Goal: Communication & Community: Participate in discussion

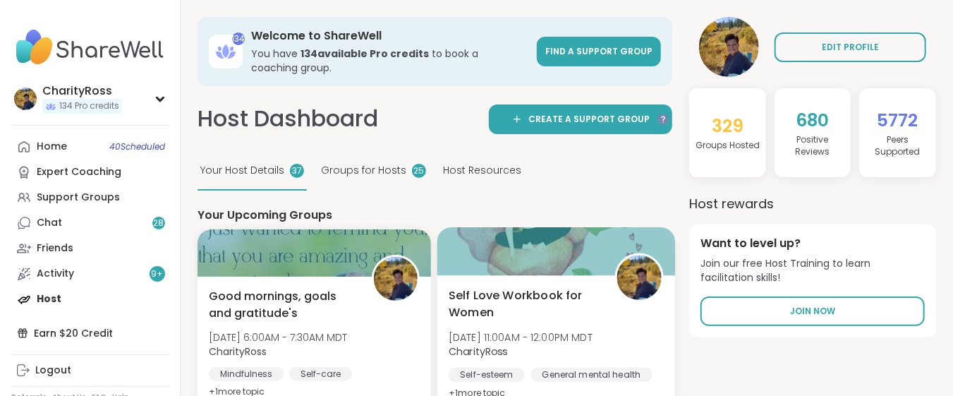
click at [493, 306] on span "Self Love Workbook for Women" at bounding box center [523, 303] width 150 height 35
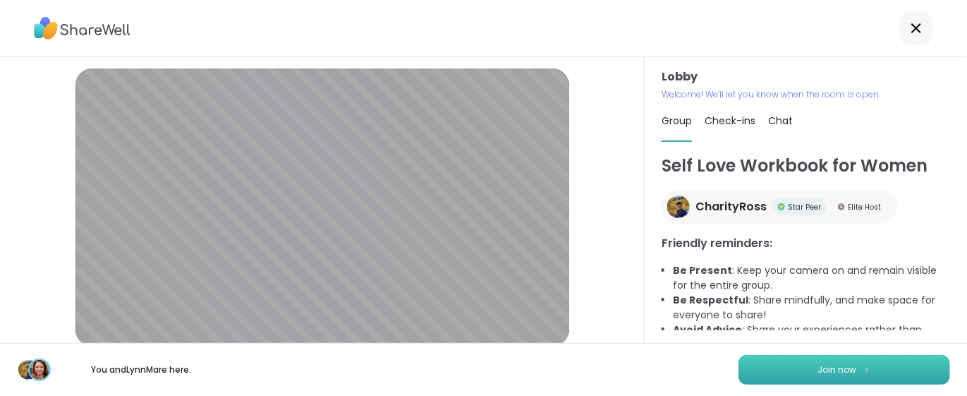
click at [772, 374] on button "Join now" at bounding box center [844, 370] width 212 height 30
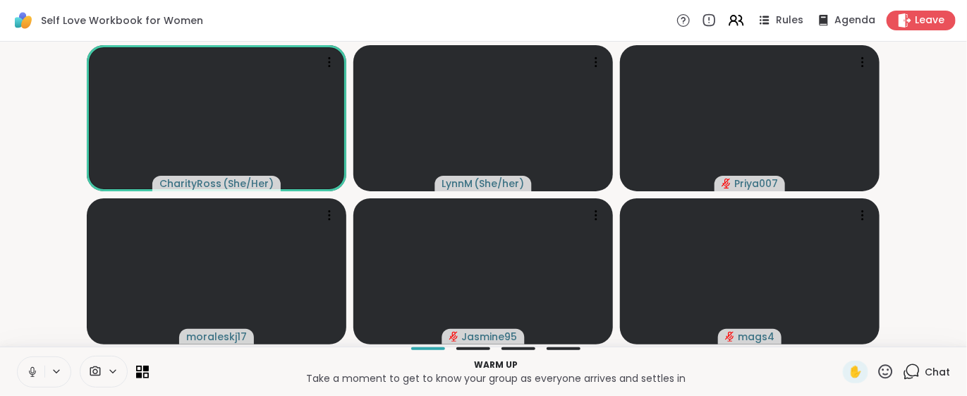
click at [903, 373] on icon at bounding box center [912, 371] width 18 height 18
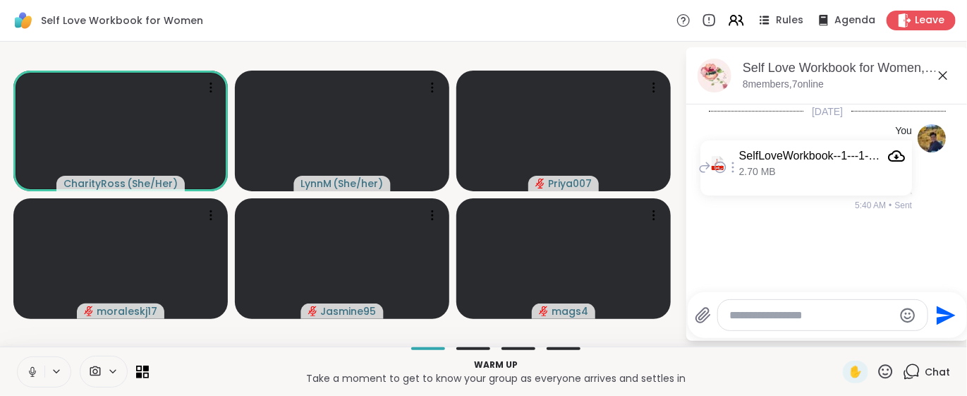
click at [888, 159] on icon "Attachment" at bounding box center [896, 155] width 17 height 17
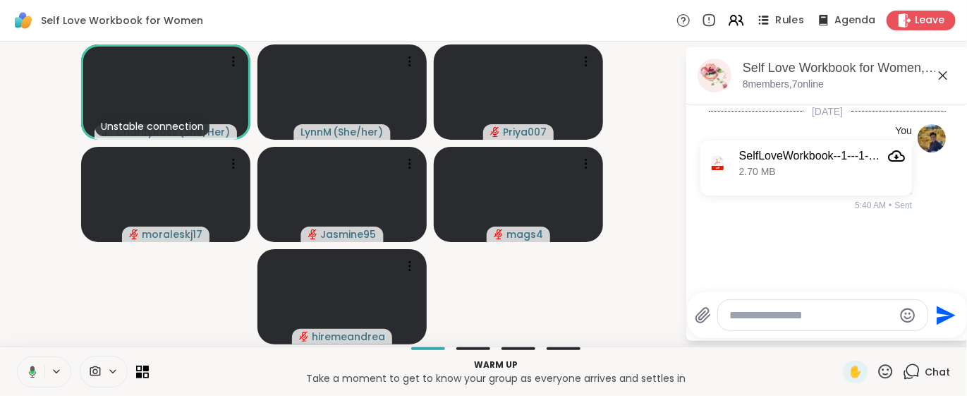
click at [789, 26] on span "Rules" at bounding box center [790, 20] width 29 height 15
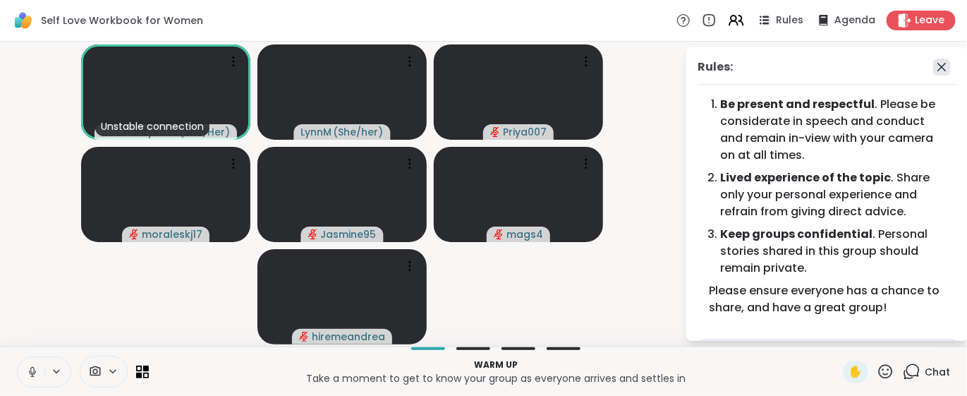
click at [937, 64] on icon at bounding box center [941, 67] width 8 height 8
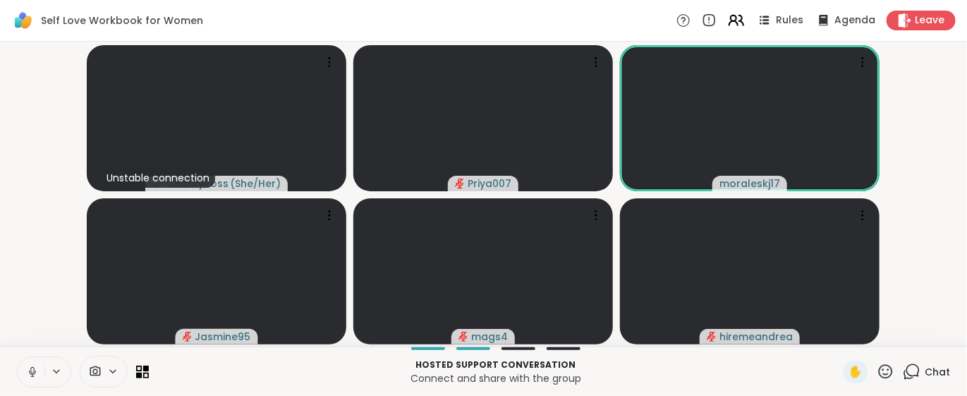
click at [731, 18] on icon at bounding box center [734, 19] width 6 height 6
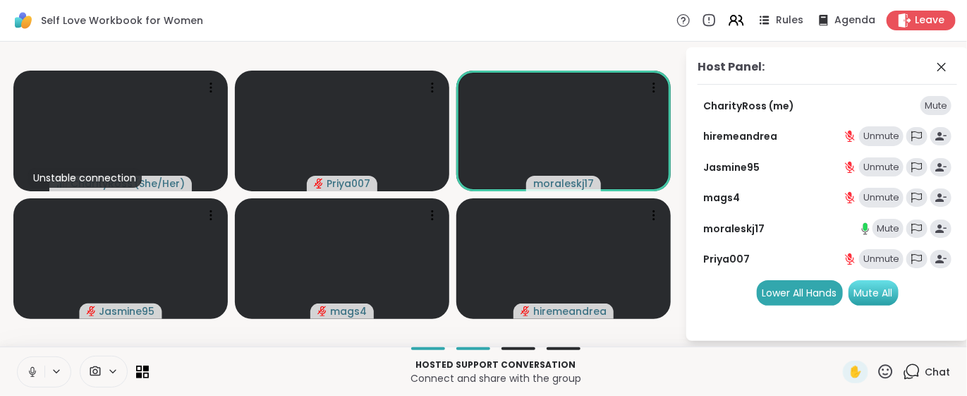
click at [881, 295] on div "Mute All" at bounding box center [873, 292] width 50 height 25
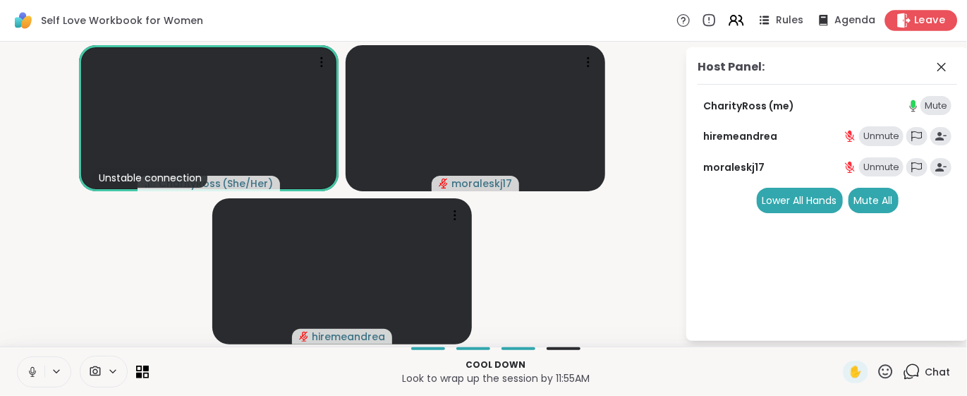
click at [915, 25] on span "Leave" at bounding box center [930, 20] width 31 height 15
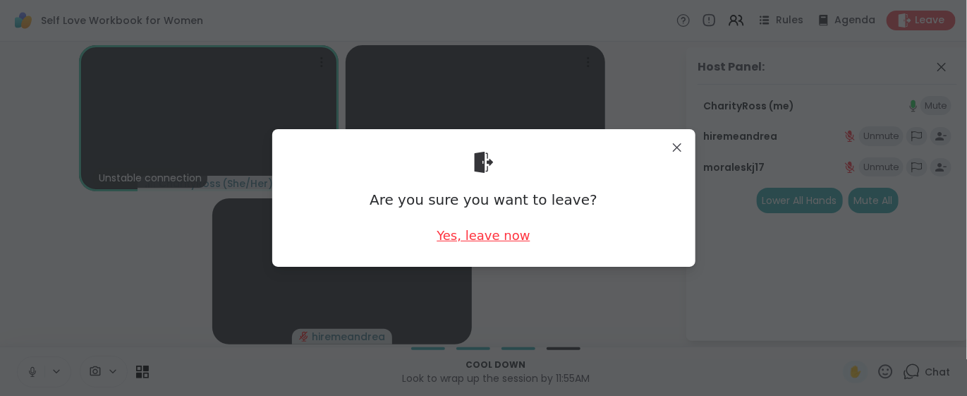
click at [511, 236] on div "Yes, leave now" at bounding box center [483, 235] width 93 height 18
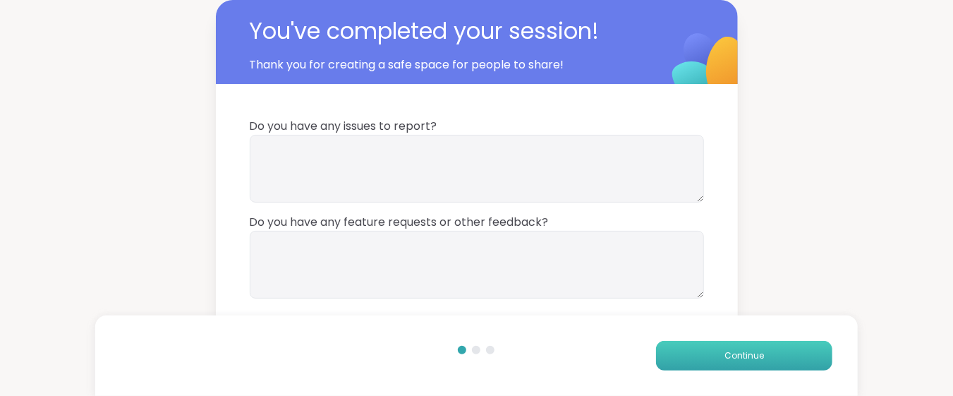
click at [724, 360] on button "Continue" at bounding box center [744, 356] width 176 height 30
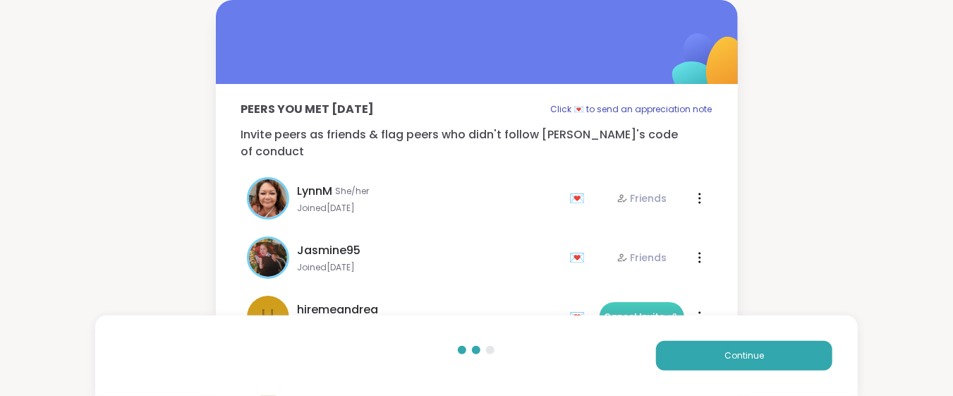
click at [629, 310] on span "Cancel Invite" at bounding box center [641, 316] width 75 height 13
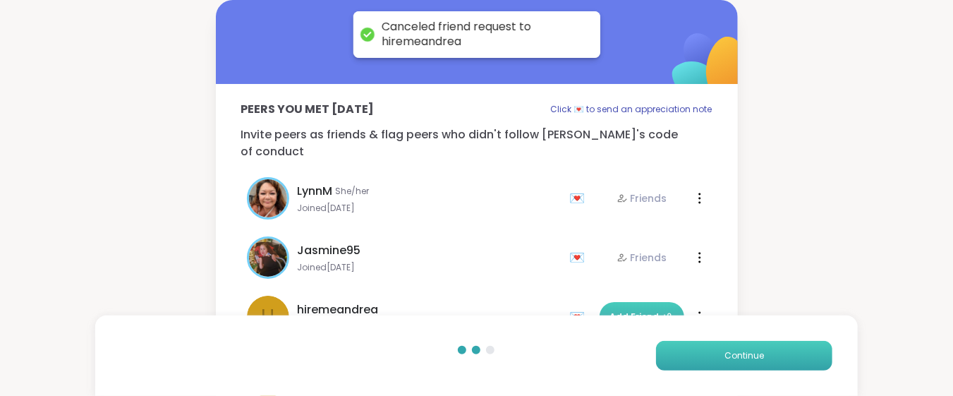
click at [695, 361] on button "Continue" at bounding box center [744, 356] width 176 height 30
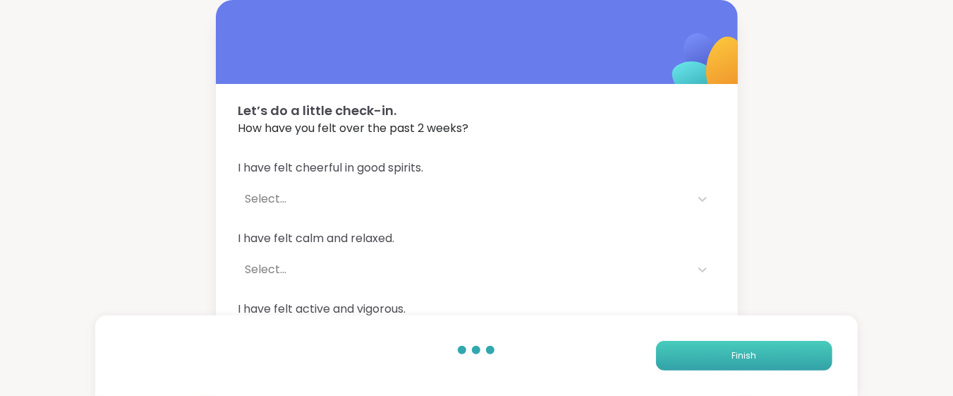
click at [695, 361] on button "Finish" at bounding box center [744, 356] width 176 height 30
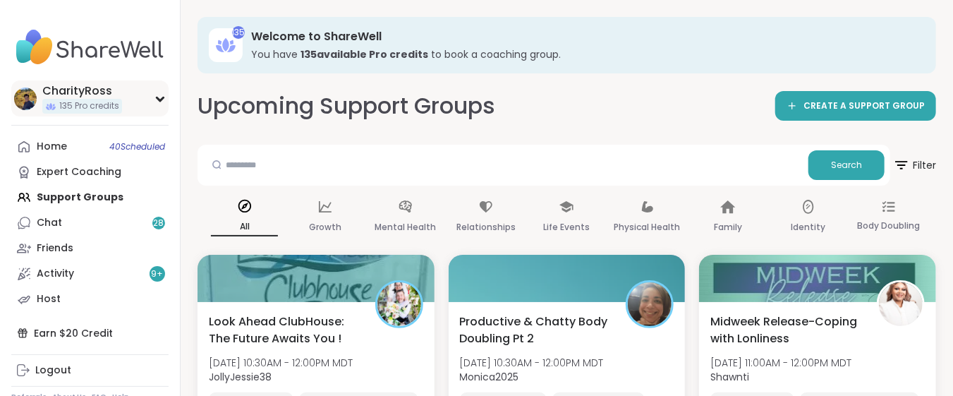
click at [87, 109] on span "135 Pro credits" at bounding box center [89, 106] width 60 height 12
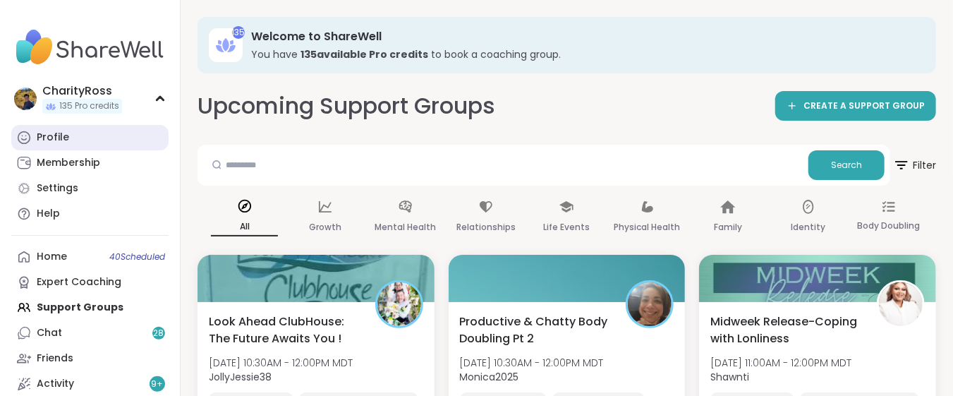
click at [73, 137] on link "Profile" at bounding box center [89, 137] width 157 height 25
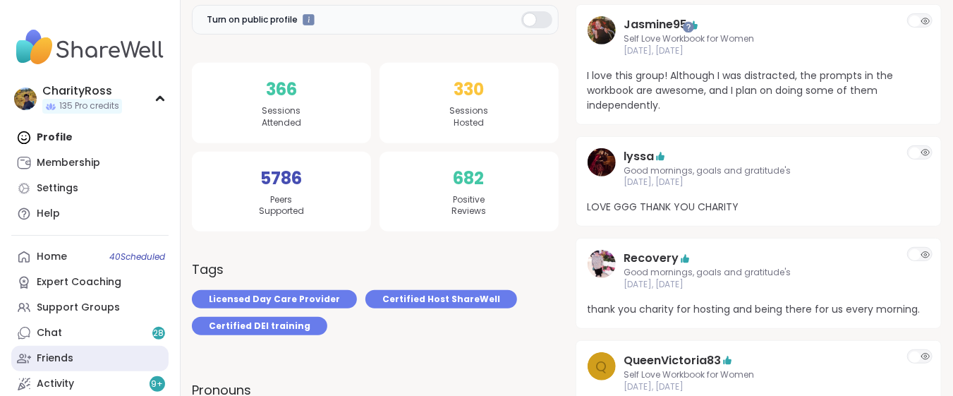
scroll to position [94, 0]
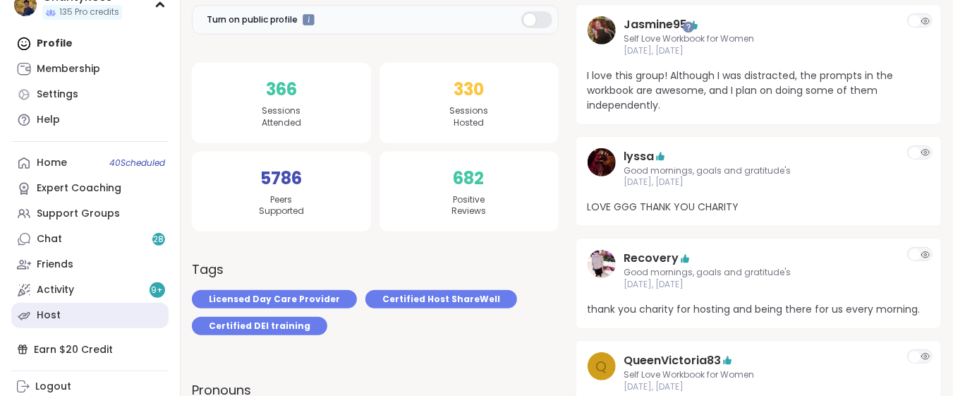
click at [59, 312] on link "Host" at bounding box center [89, 315] width 157 height 25
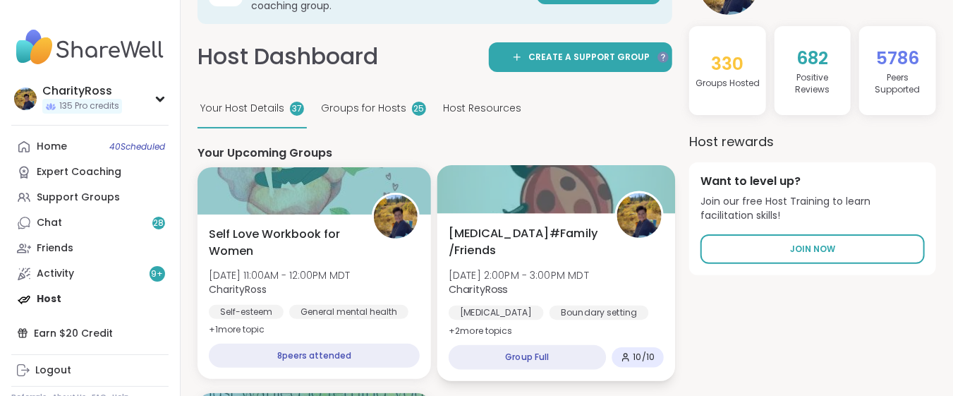
scroll to position [94, 0]
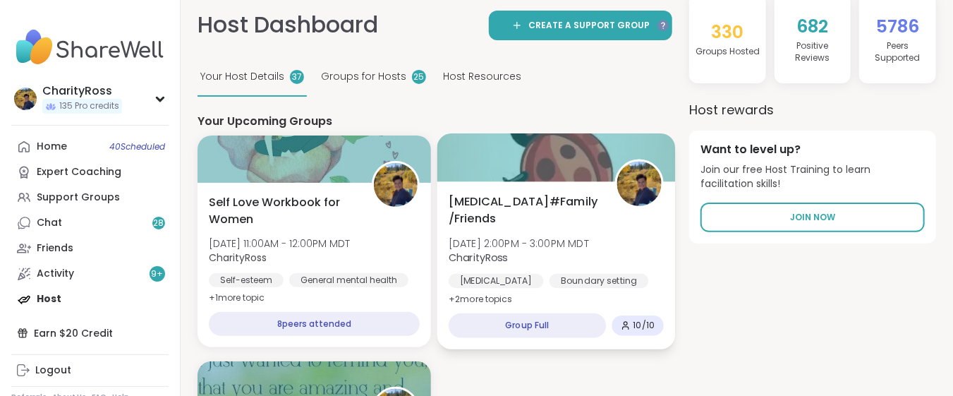
click at [633, 267] on div "Borderline Personality Disorder#Family/Friends Wed, Oct 15 | 2:00PM - 3:00PM MD…" at bounding box center [555, 250] width 214 height 115
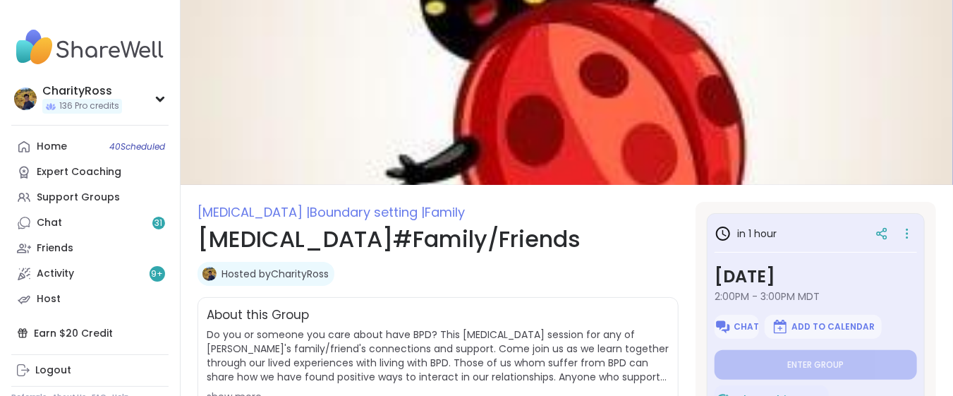
click at [736, 329] on span "Chat" at bounding box center [746, 326] width 25 height 11
type textarea "*"
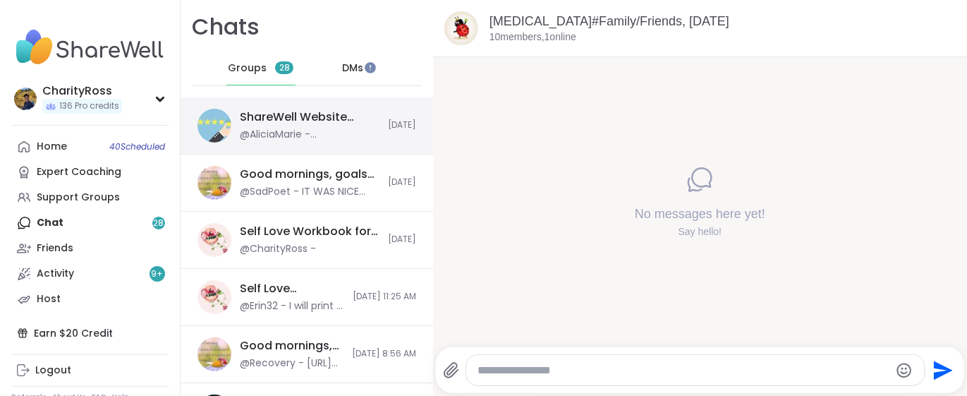
click at [324, 113] on div "ShareWell Website Feedback Session, Oct 15" at bounding box center [310, 117] width 140 height 16
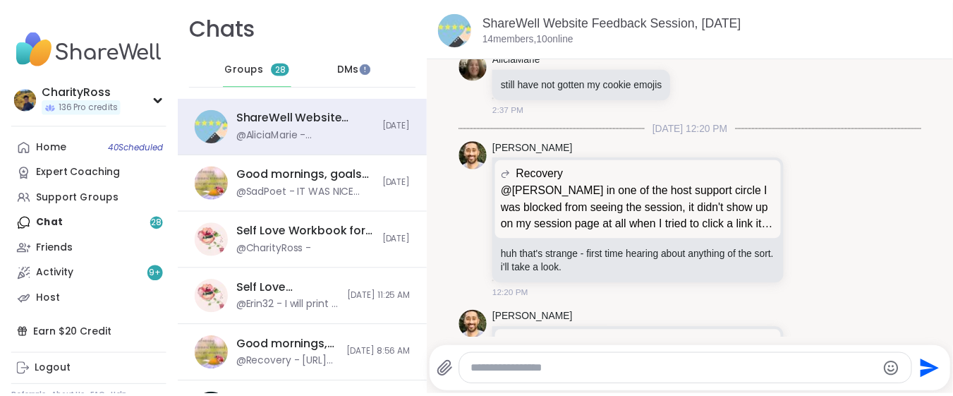
scroll to position [370, 0]
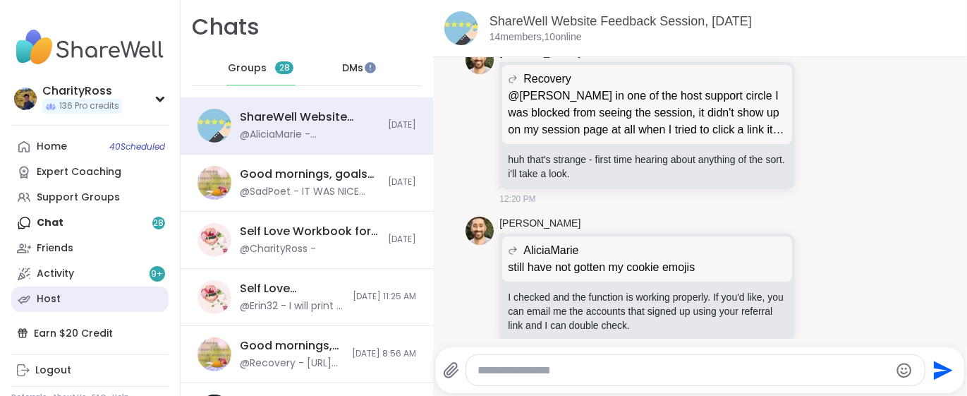
click at [57, 301] on div "Host" at bounding box center [49, 299] width 24 height 14
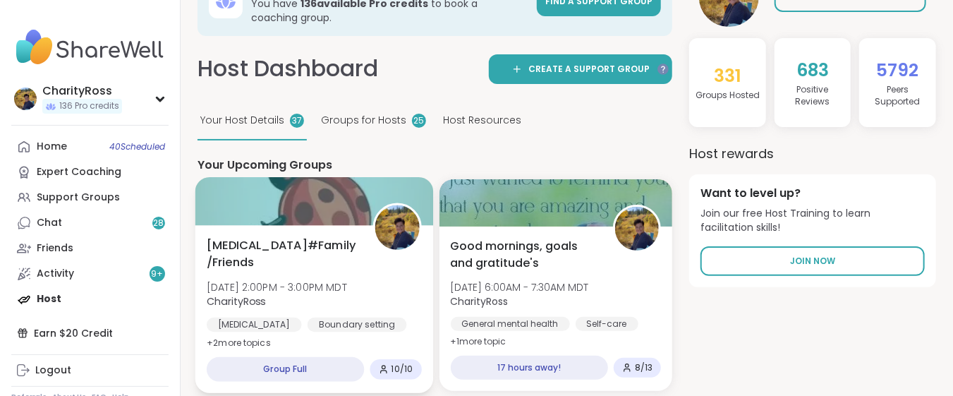
scroll to position [94, 0]
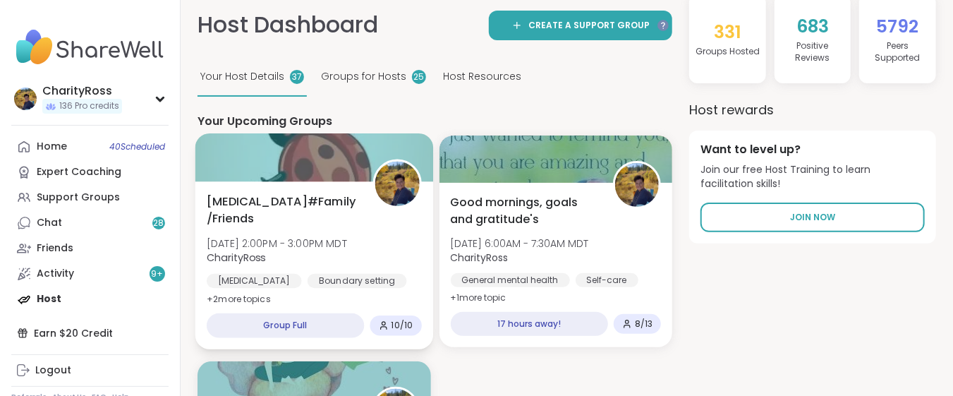
click at [347, 260] on span "CharityRoss" at bounding box center [277, 257] width 140 height 14
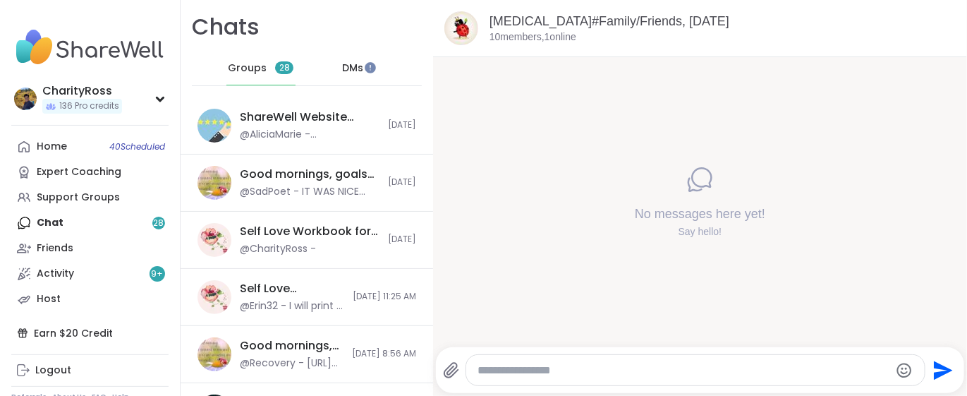
click at [482, 370] on textarea "Type your message" at bounding box center [683, 370] width 413 height 14
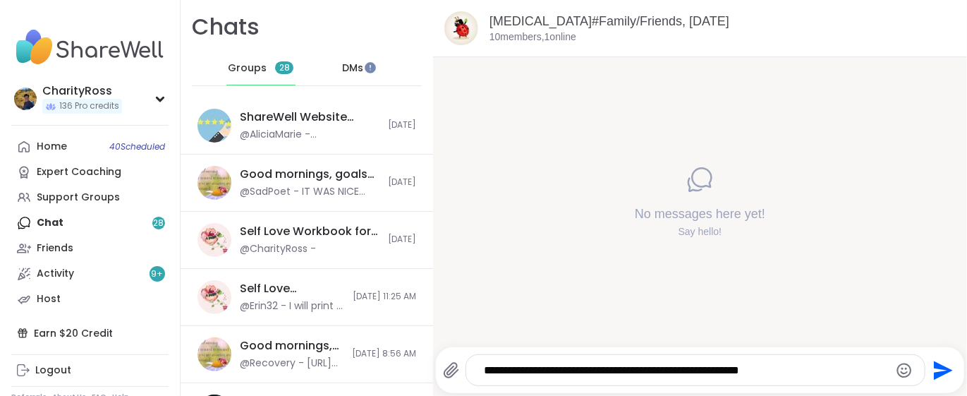
type textarea "**********"
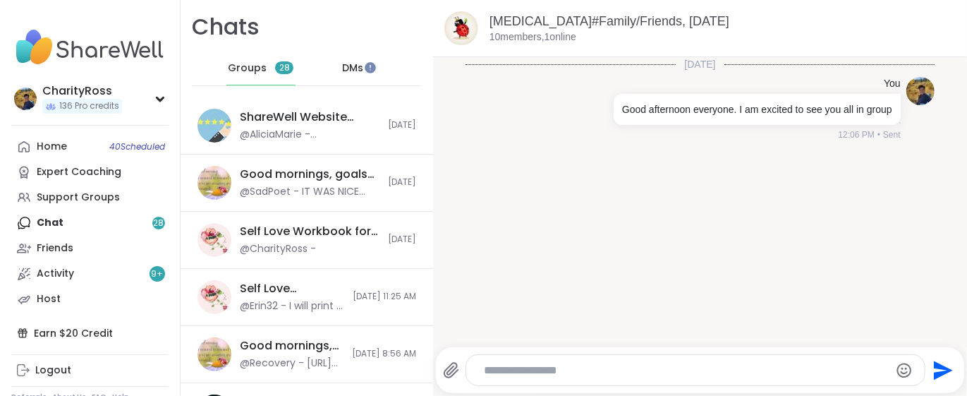
click at [447, 370] on icon at bounding box center [451, 370] width 17 height 17
click at [0, 0] on input "file" at bounding box center [0, 0] width 0 height 0
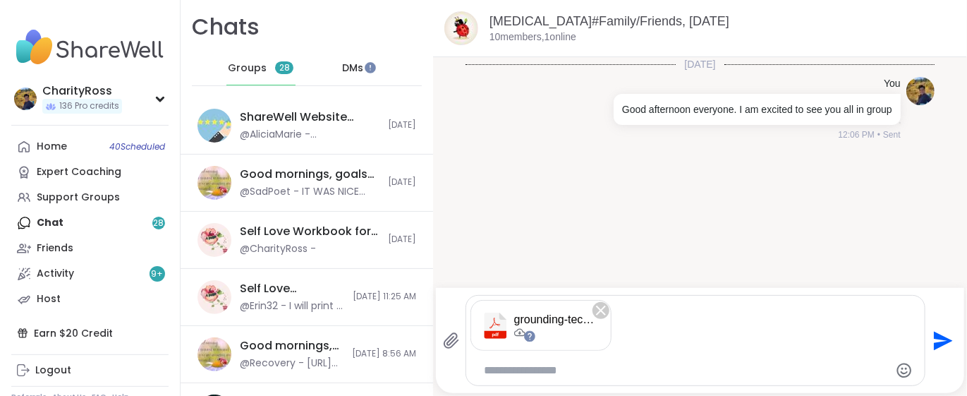
click at [934, 338] on icon "Send" at bounding box center [943, 340] width 19 height 19
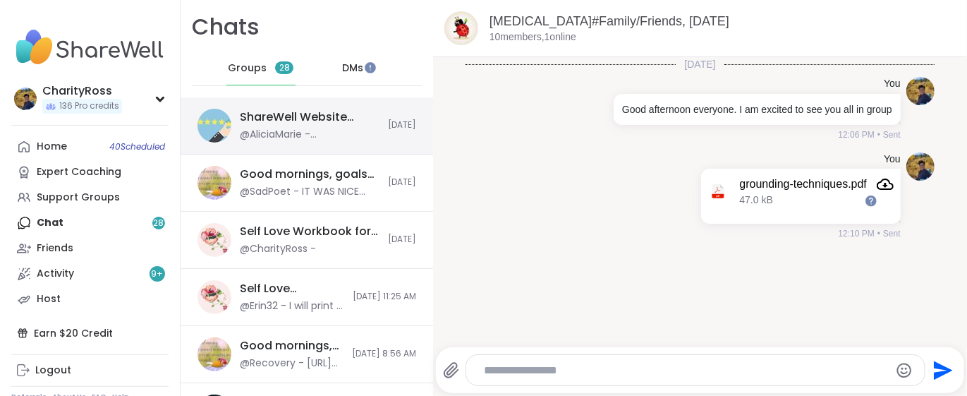
click at [368, 120] on div "ShareWell Website Feedback Session, Oct 15 @AliciaMarie - brett i can’t get all…" at bounding box center [307, 125] width 252 height 57
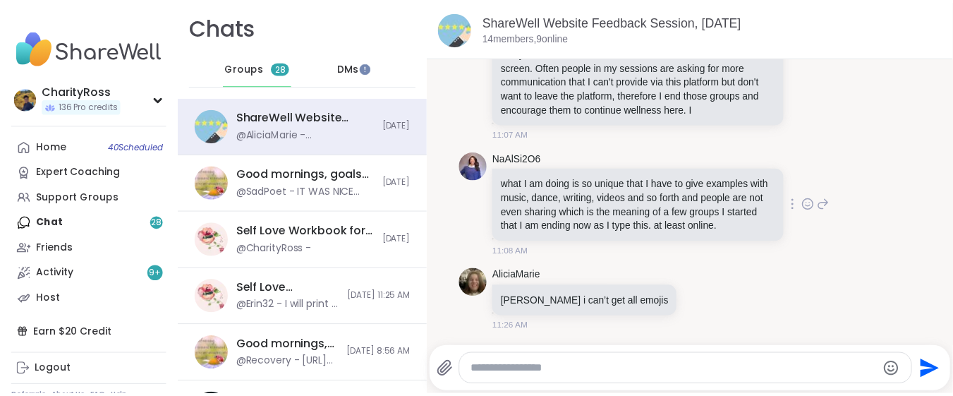
scroll to position [652, 0]
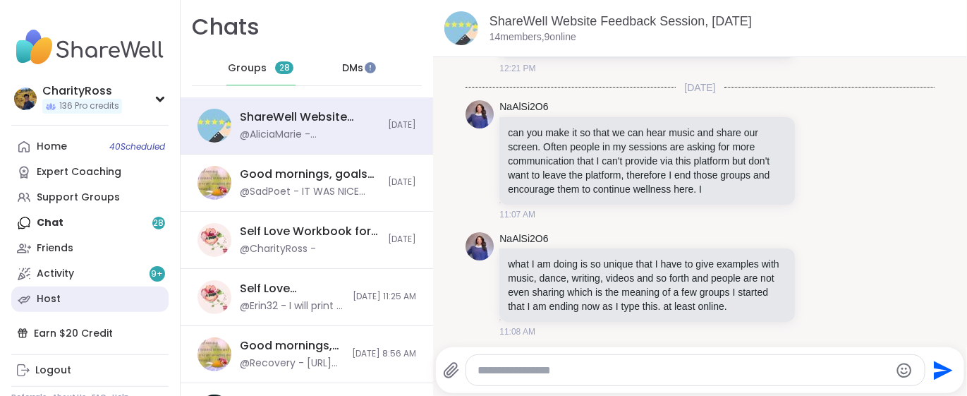
click at [67, 307] on link "Host" at bounding box center [89, 298] width 157 height 25
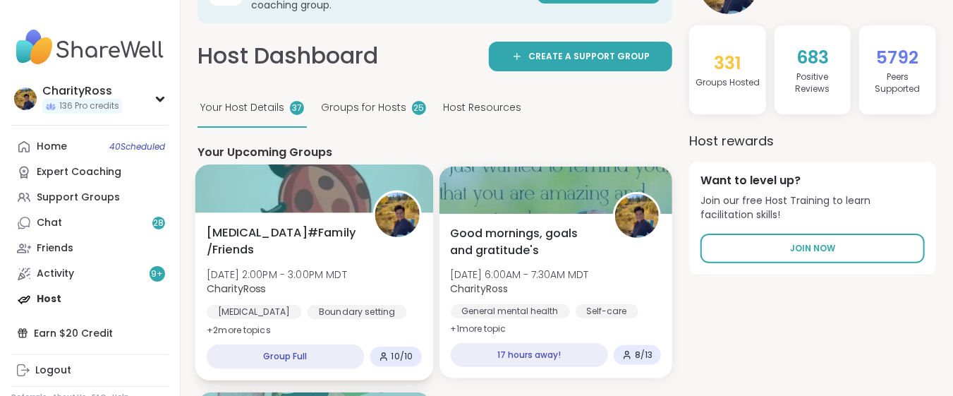
scroll to position [94, 0]
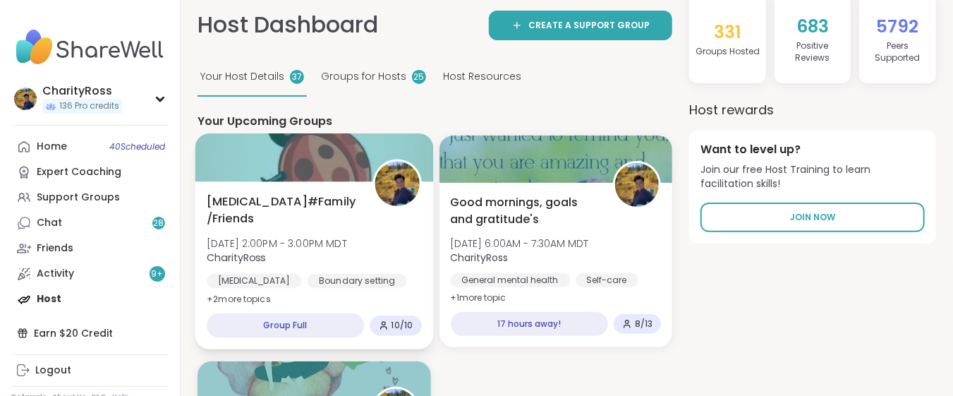
click at [327, 305] on div "Borderline Personality Disorder#Family/Friends Wed, Oct 15 | 2:00PM - 3:00PM MD…" at bounding box center [314, 265] width 238 height 168
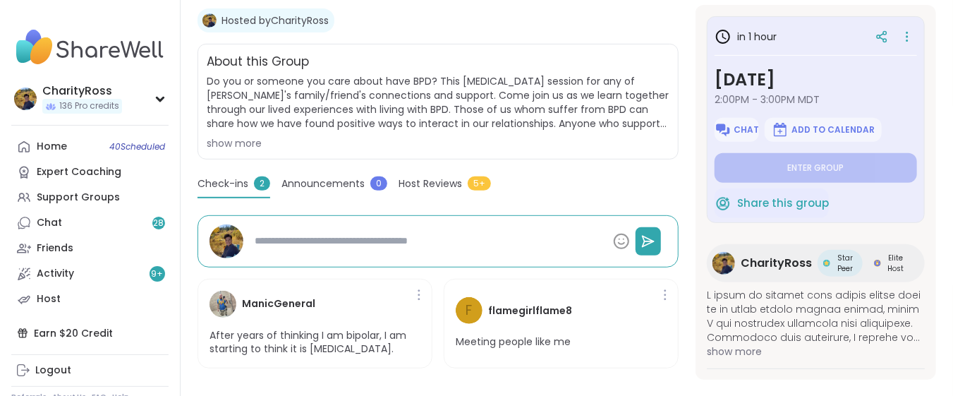
scroll to position [250, 0]
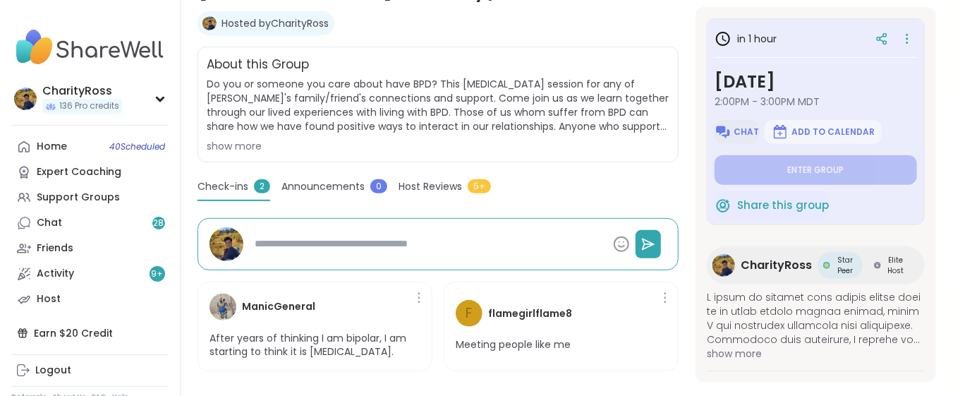
click at [741, 133] on span "Chat" at bounding box center [746, 131] width 25 height 11
type textarea "*"
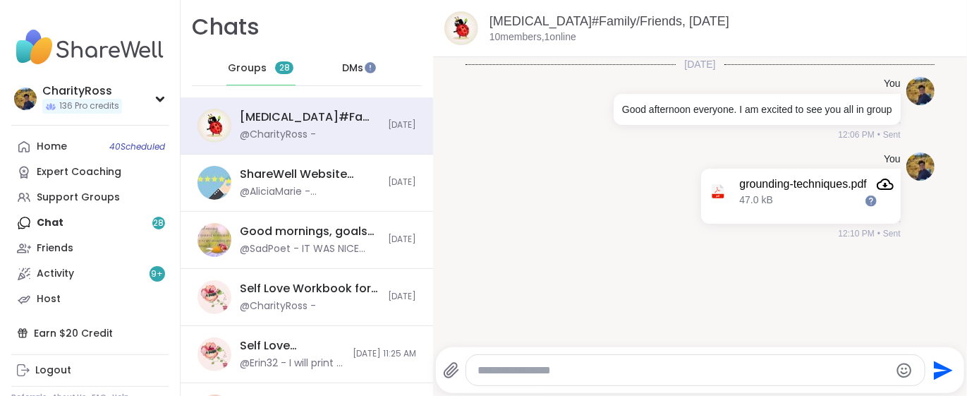
click at [485, 365] on textarea "Type your message" at bounding box center [683, 370] width 413 height 14
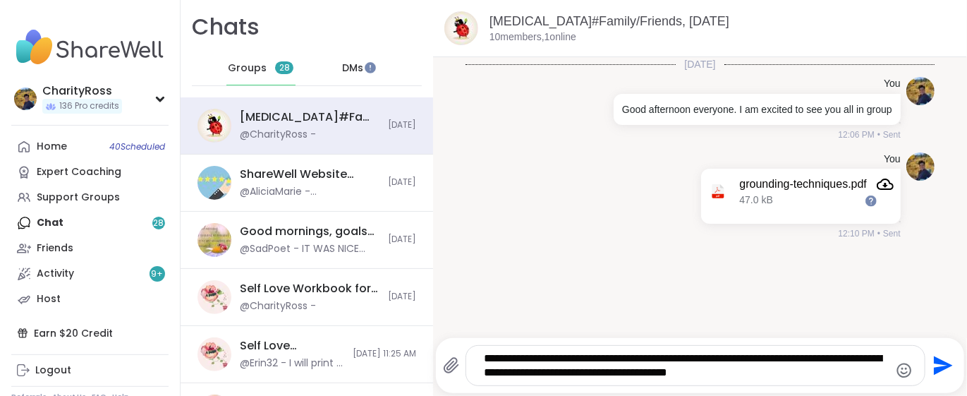
click at [485, 365] on textarea "**********" at bounding box center [683, 365] width 399 height 28
click at [767, 377] on textarea "**********" at bounding box center [683, 365] width 399 height 28
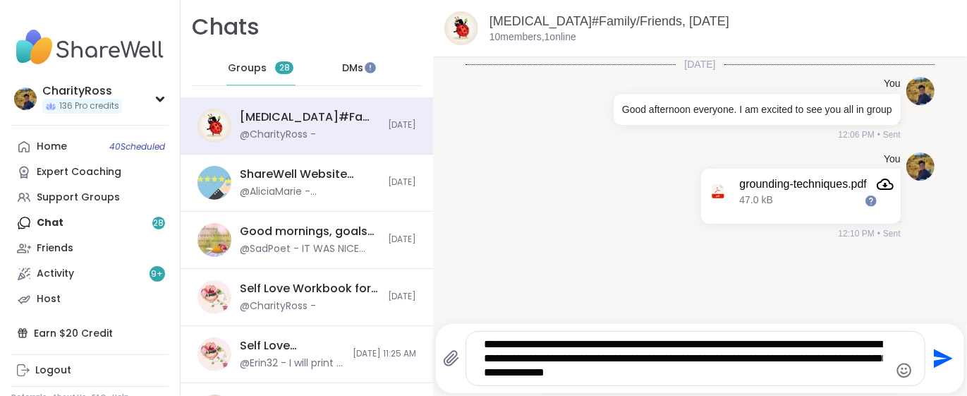
click at [715, 368] on textarea "**********" at bounding box center [683, 358] width 399 height 42
click at [726, 369] on textarea "**********" at bounding box center [683, 358] width 399 height 42
click at [838, 348] on textarea "**********" at bounding box center [683, 358] width 399 height 42
click at [836, 345] on textarea "**********" at bounding box center [683, 358] width 399 height 42
type textarea "**********"
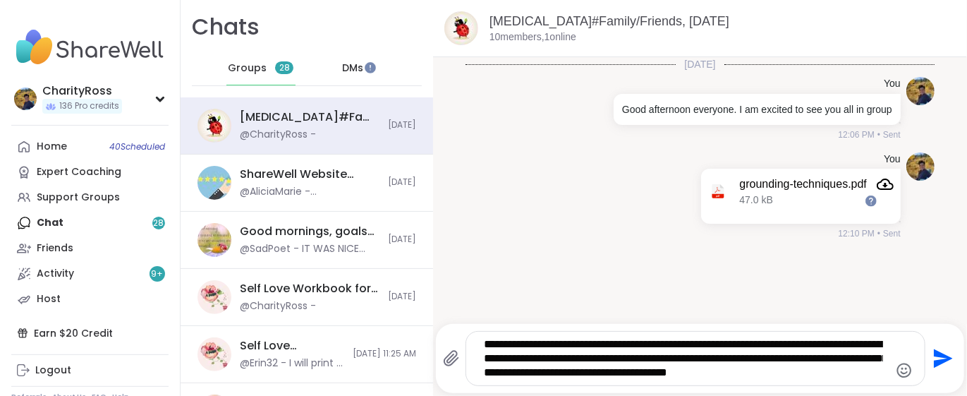
click at [934, 360] on icon "Send" at bounding box center [943, 358] width 19 height 19
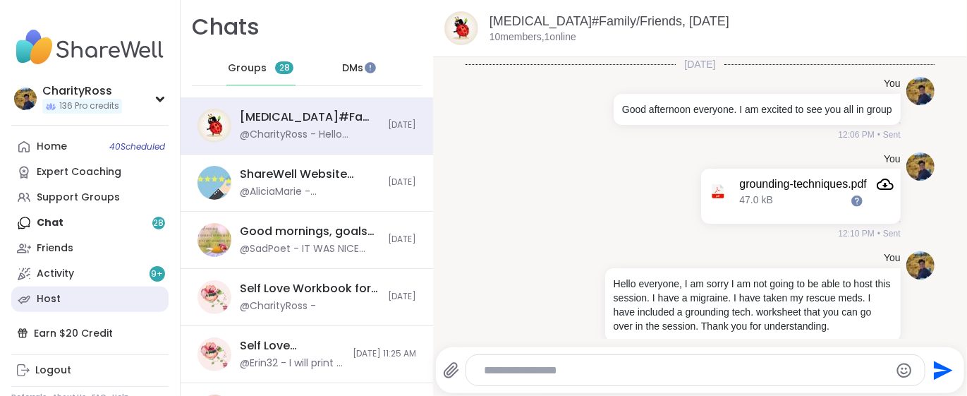
click at [53, 303] on div "Host" at bounding box center [49, 299] width 24 height 14
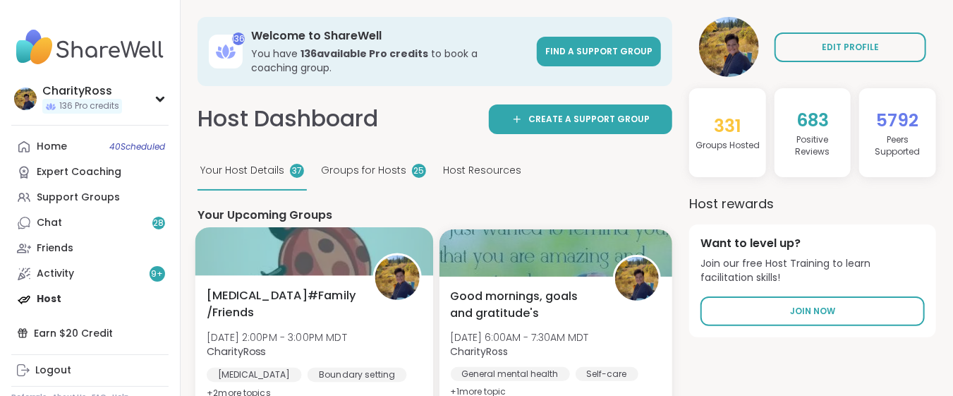
click at [246, 300] on span "[MEDICAL_DATA]#Family/Friends" at bounding box center [282, 303] width 150 height 35
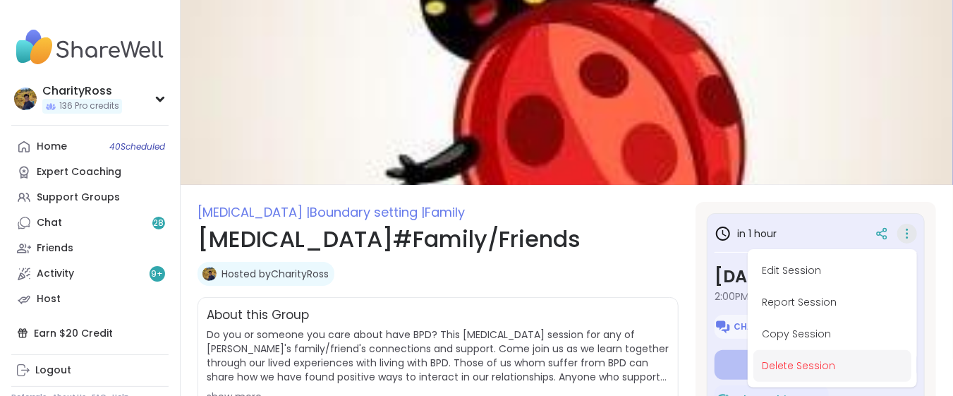
click at [856, 362] on button "Delete Session" at bounding box center [832, 366] width 158 height 32
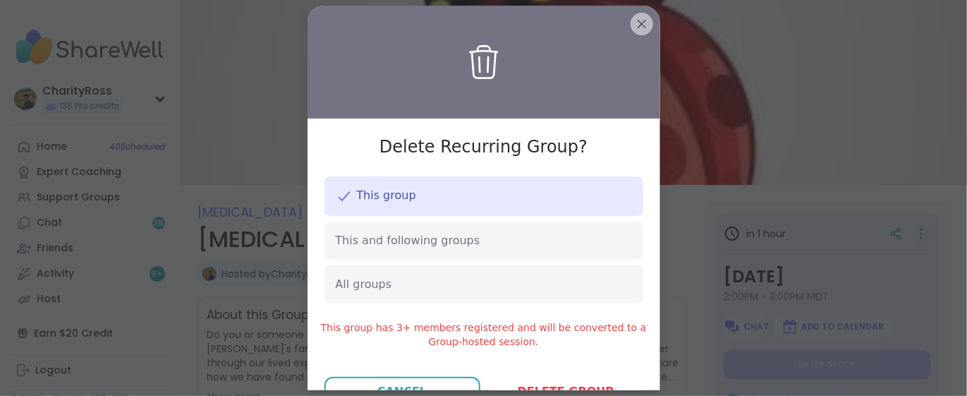
scroll to position [33, 0]
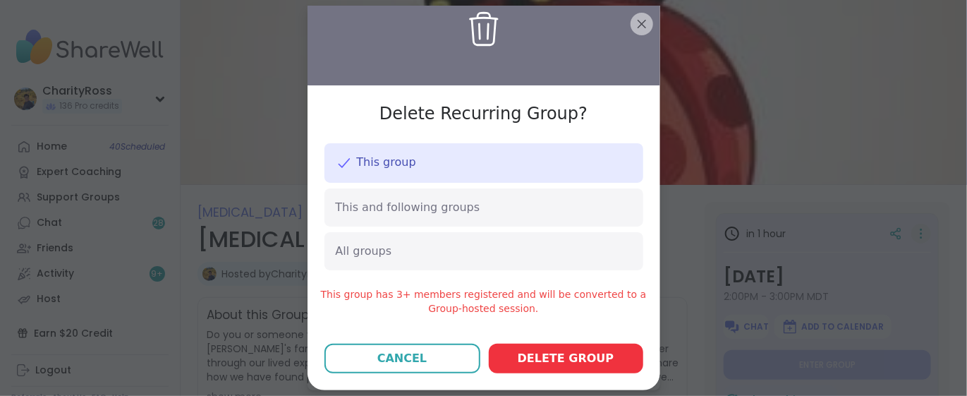
click at [562, 359] on span "Delete group" at bounding box center [566, 358] width 97 height 17
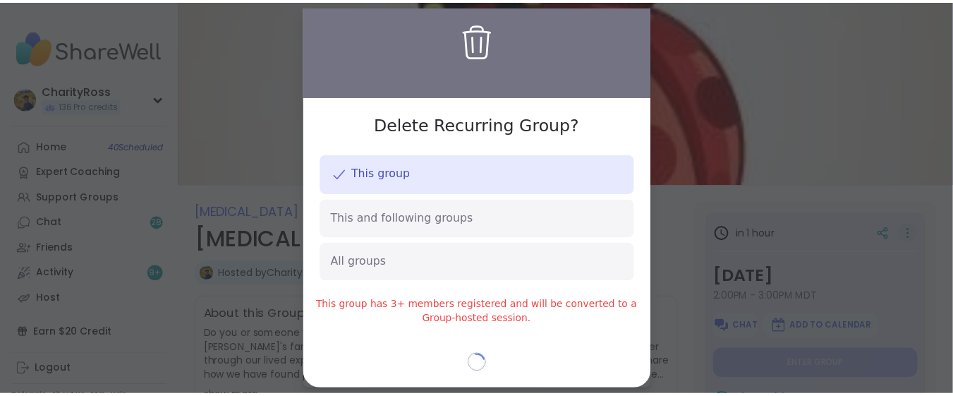
scroll to position [22, 0]
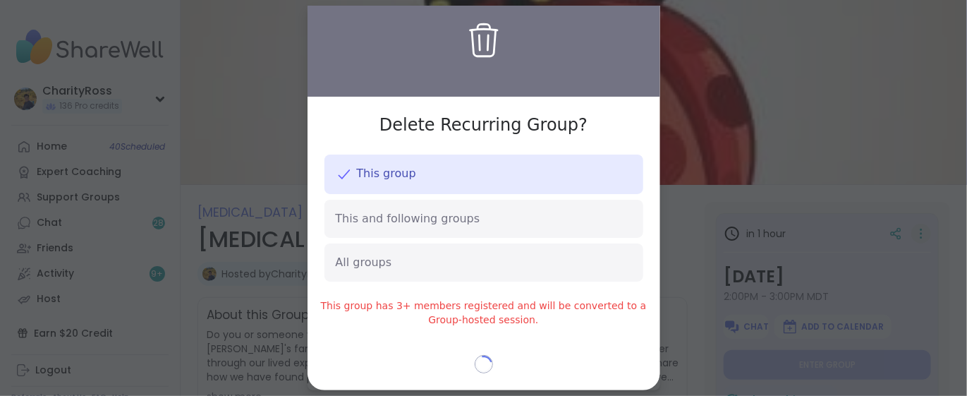
type textarea "*"
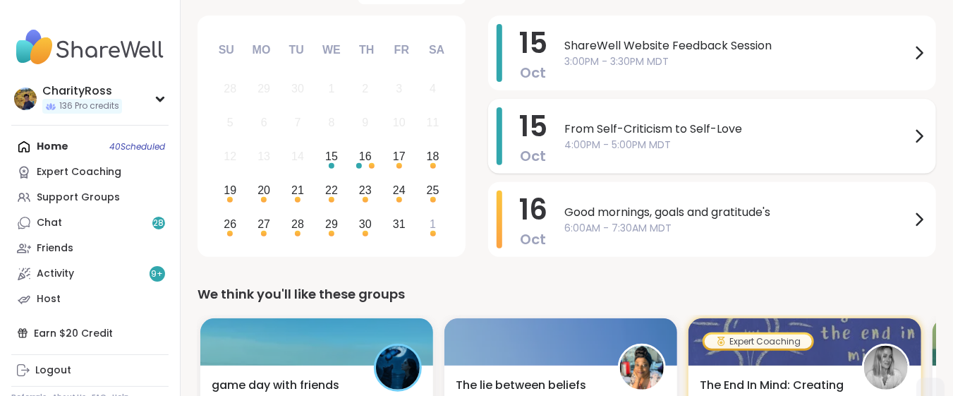
scroll to position [94, 0]
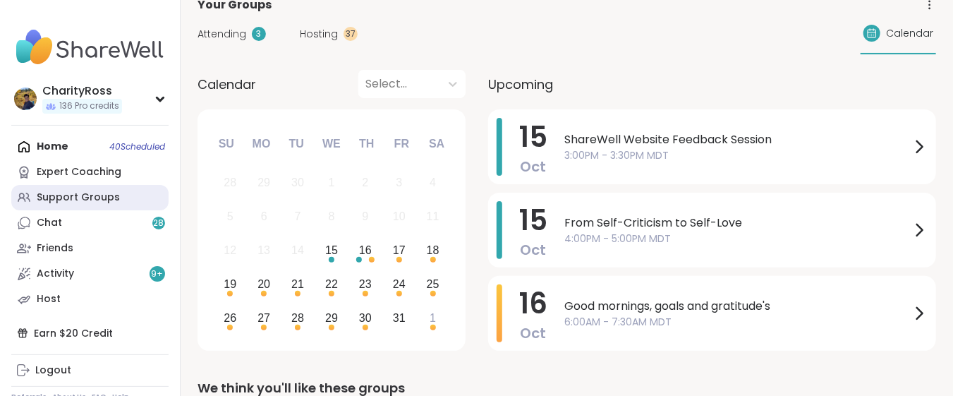
click at [59, 199] on div "Support Groups" at bounding box center [78, 197] width 83 height 14
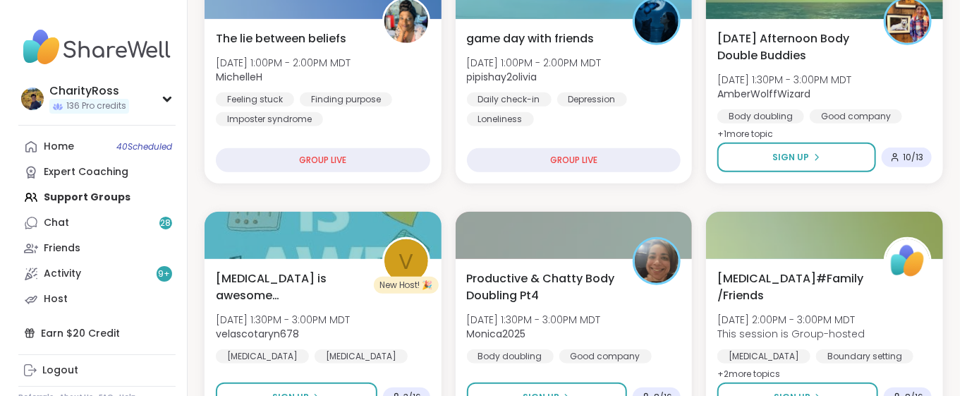
scroll to position [563, 0]
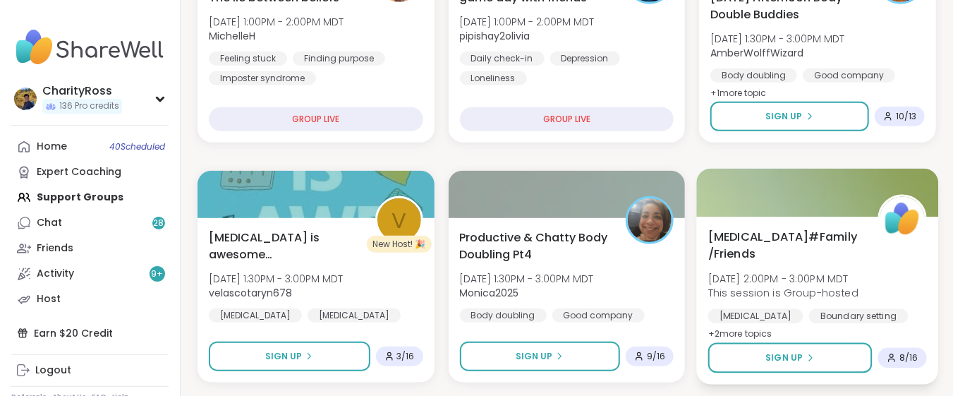
click at [781, 300] on div "[MEDICAL_DATA]#Family/Friends [DATE] 2:00PM - 3:00PM MDT This session is Group-…" at bounding box center [817, 285] width 219 height 115
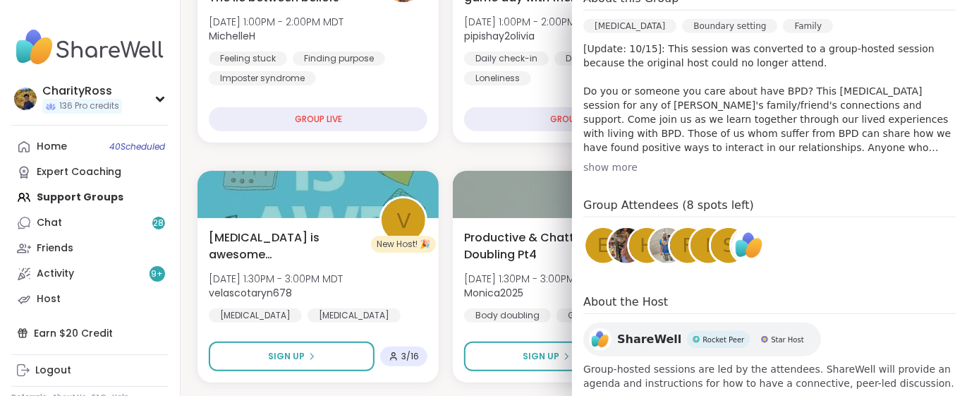
scroll to position [470, 0]
